Goal: Information Seeking & Learning: Learn about a topic

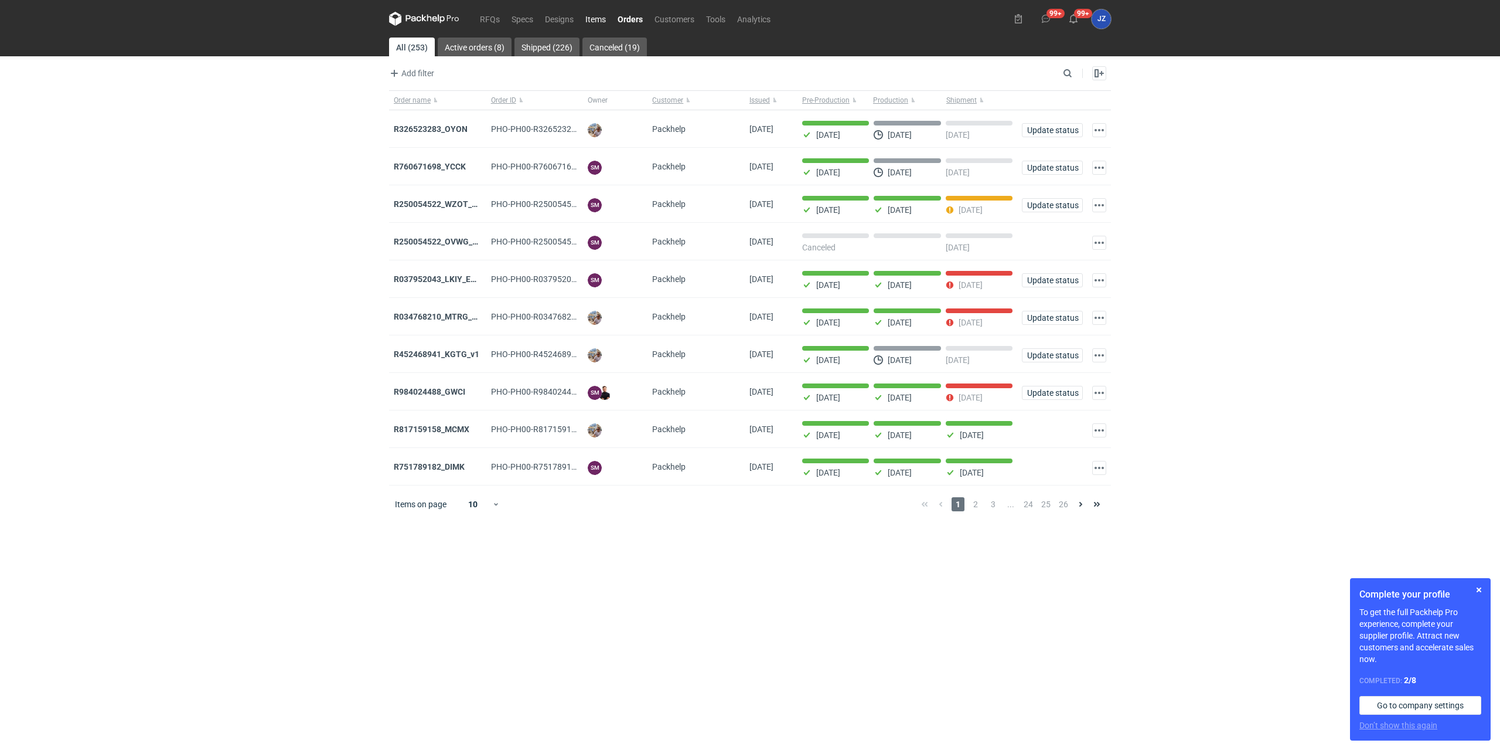
click at [600, 17] on link "Items" at bounding box center [596, 19] width 32 height 14
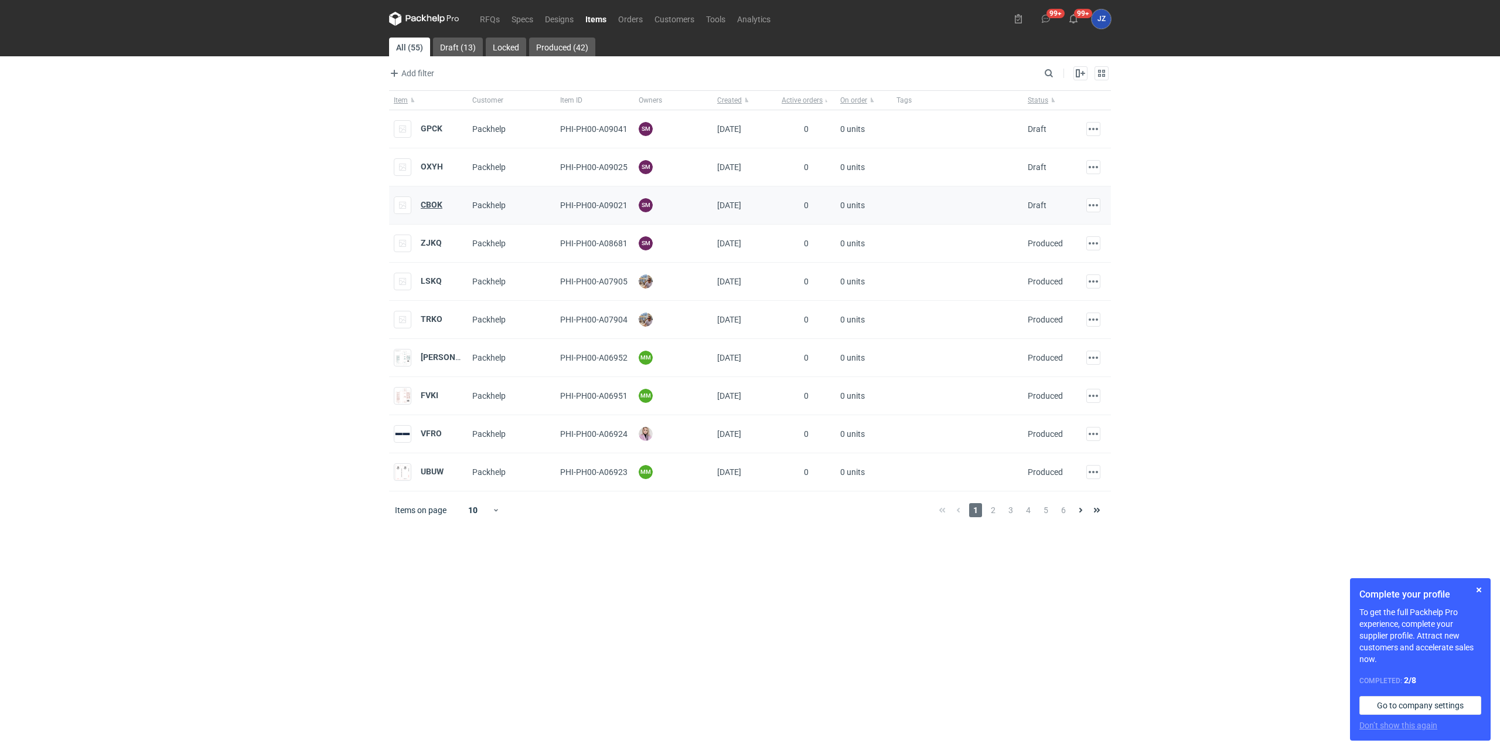
click at [431, 203] on strong "CBOK" at bounding box center [432, 204] width 22 height 9
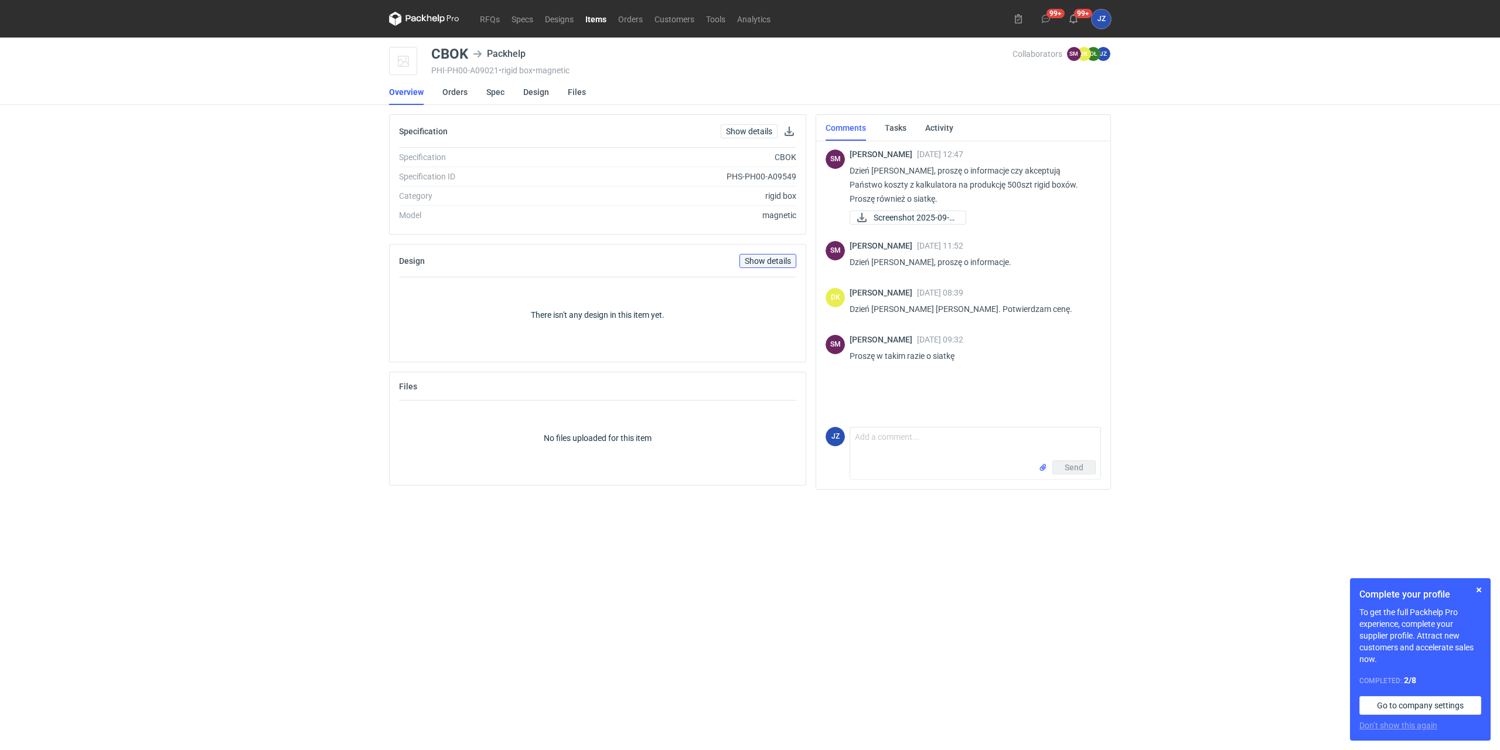
click at [754, 262] on link "Show details" at bounding box center [768, 261] width 57 height 14
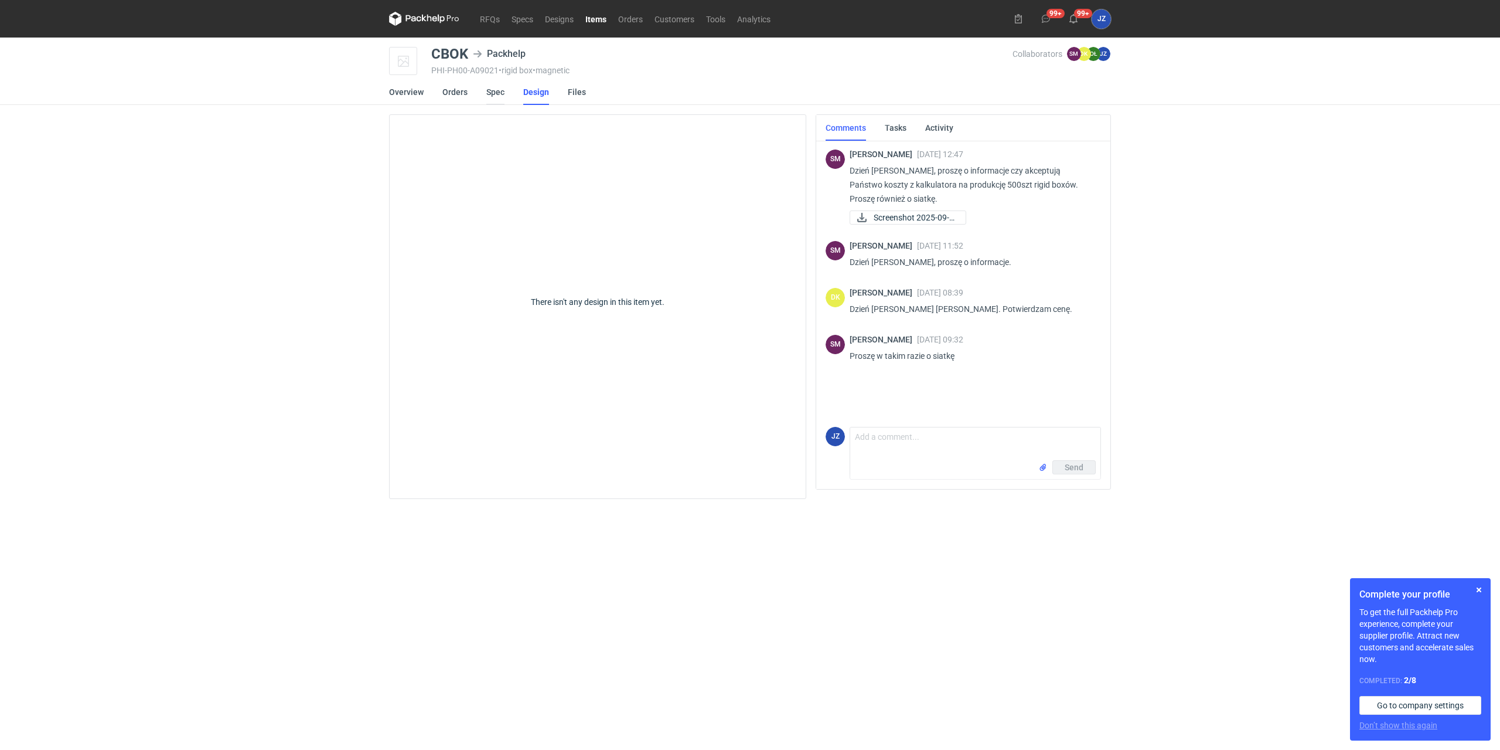
click at [493, 94] on link "Spec" at bounding box center [495, 92] width 18 height 26
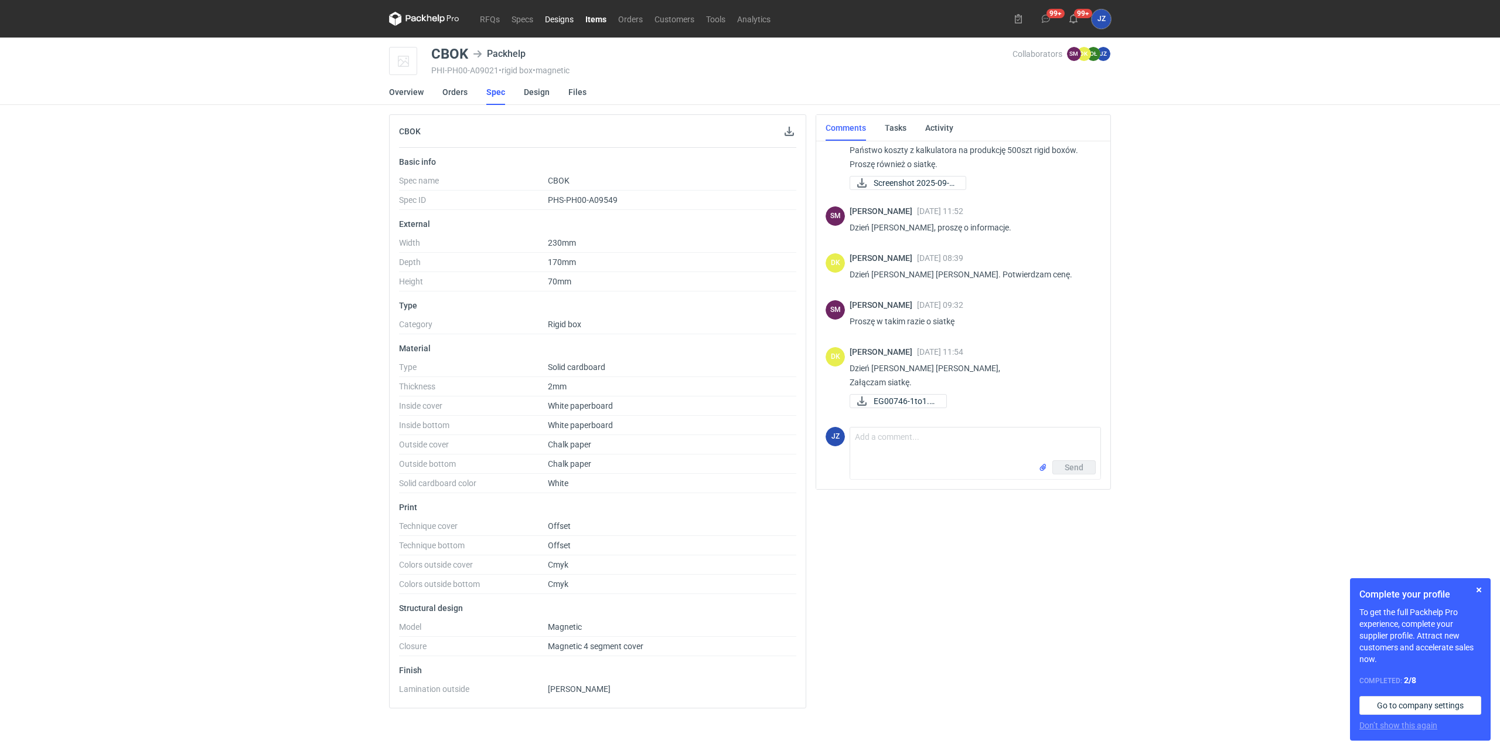
scroll to position [35, 0]
